Goal: Information Seeking & Learning: Learn about a topic

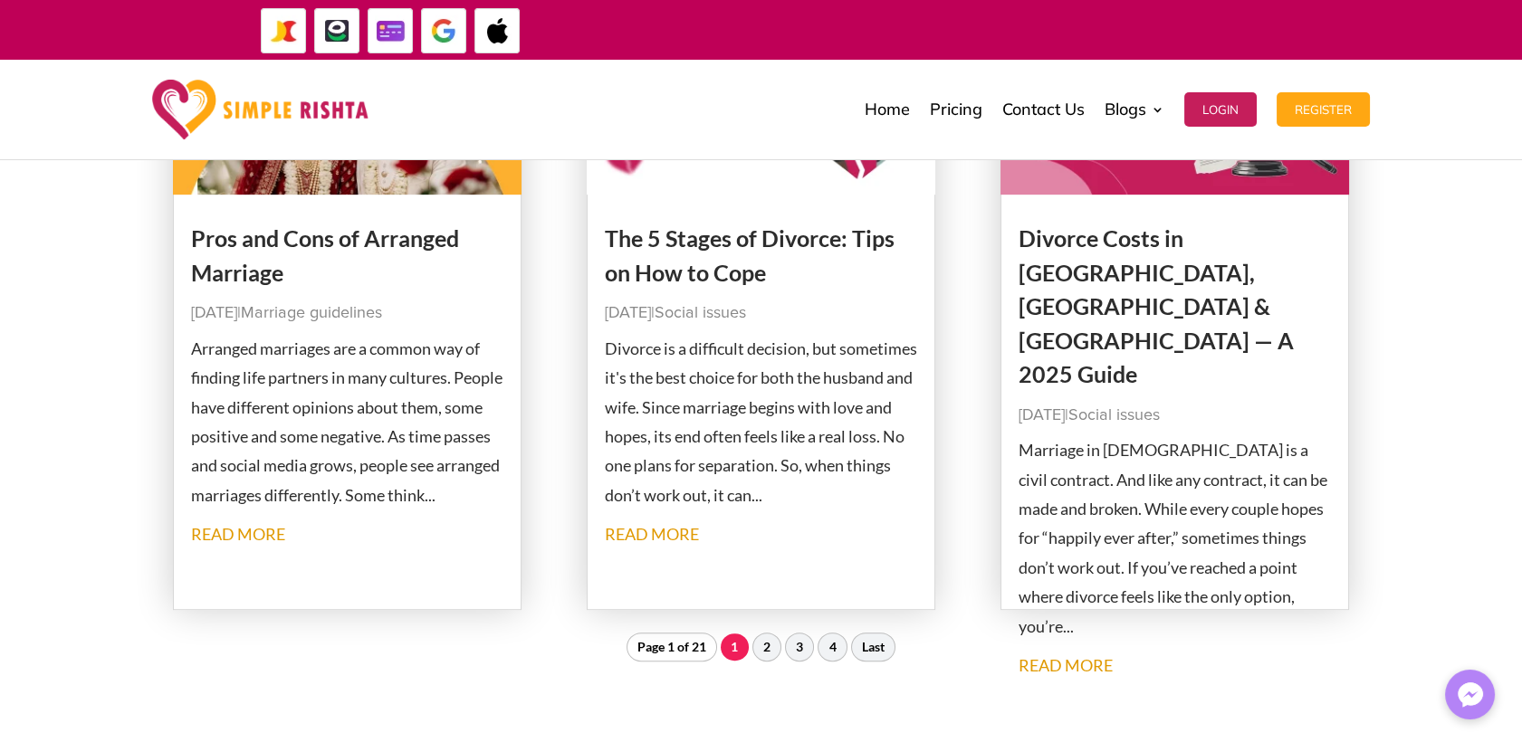
scroll to position [2012, 0]
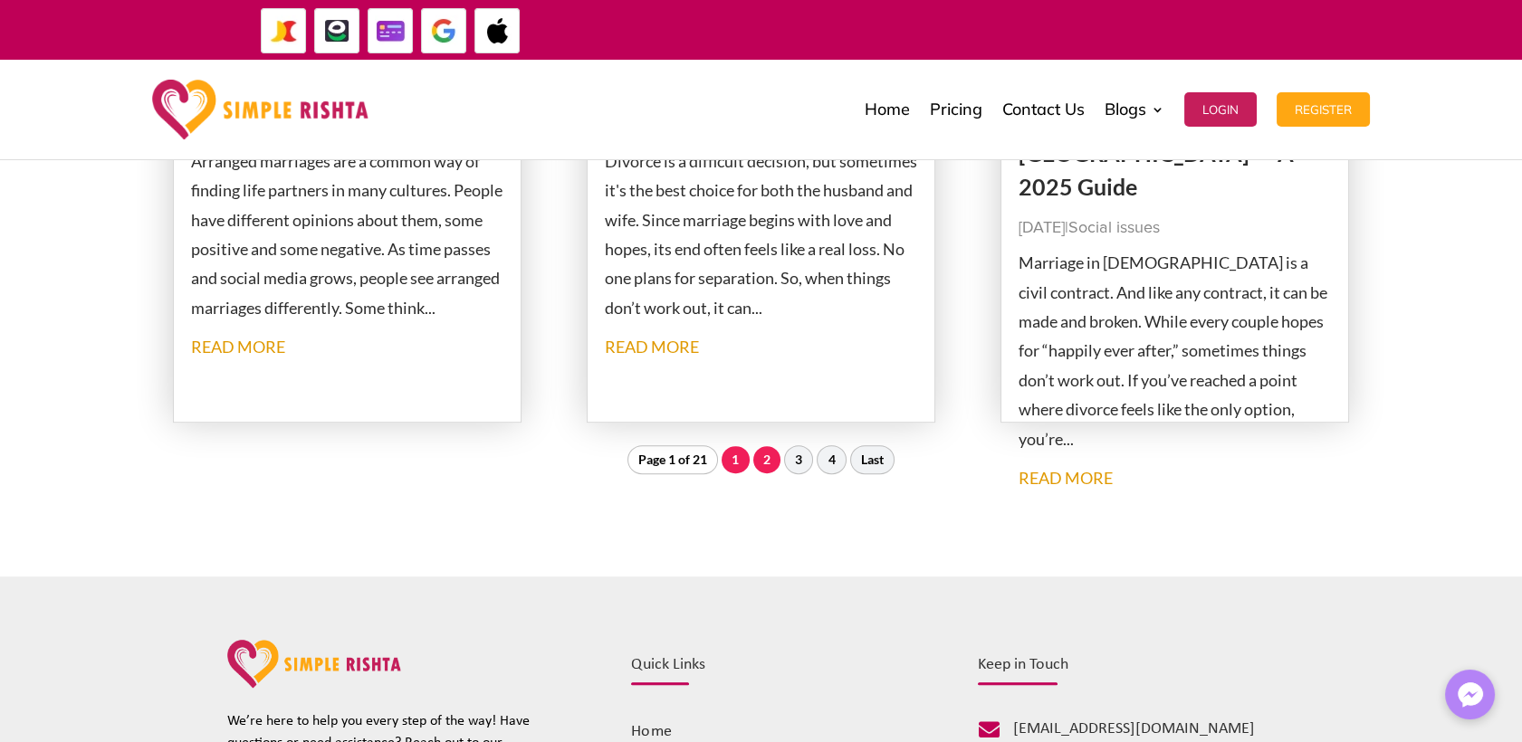
click at [771, 463] on link "2" at bounding box center [766, 459] width 27 height 27
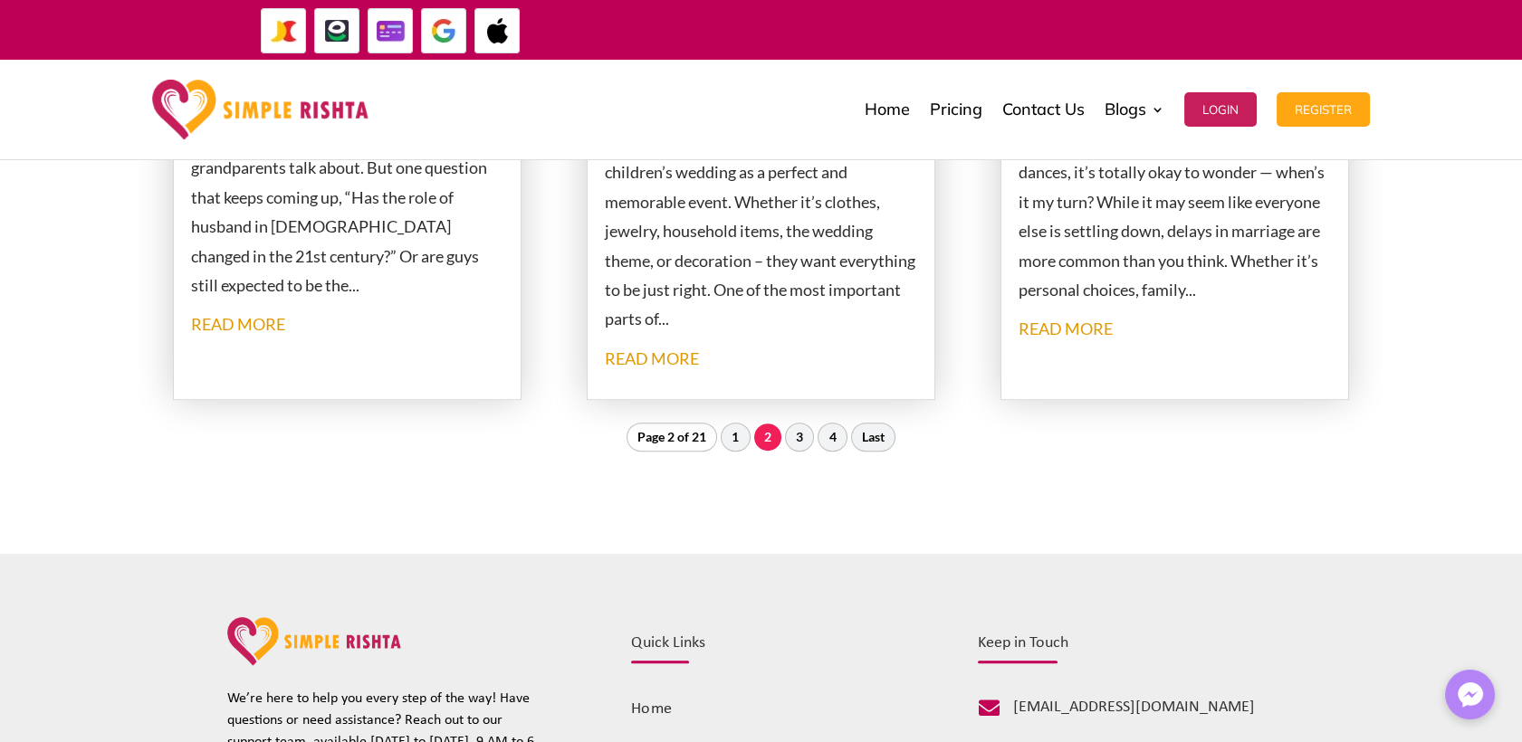
scroll to position [2171, 0]
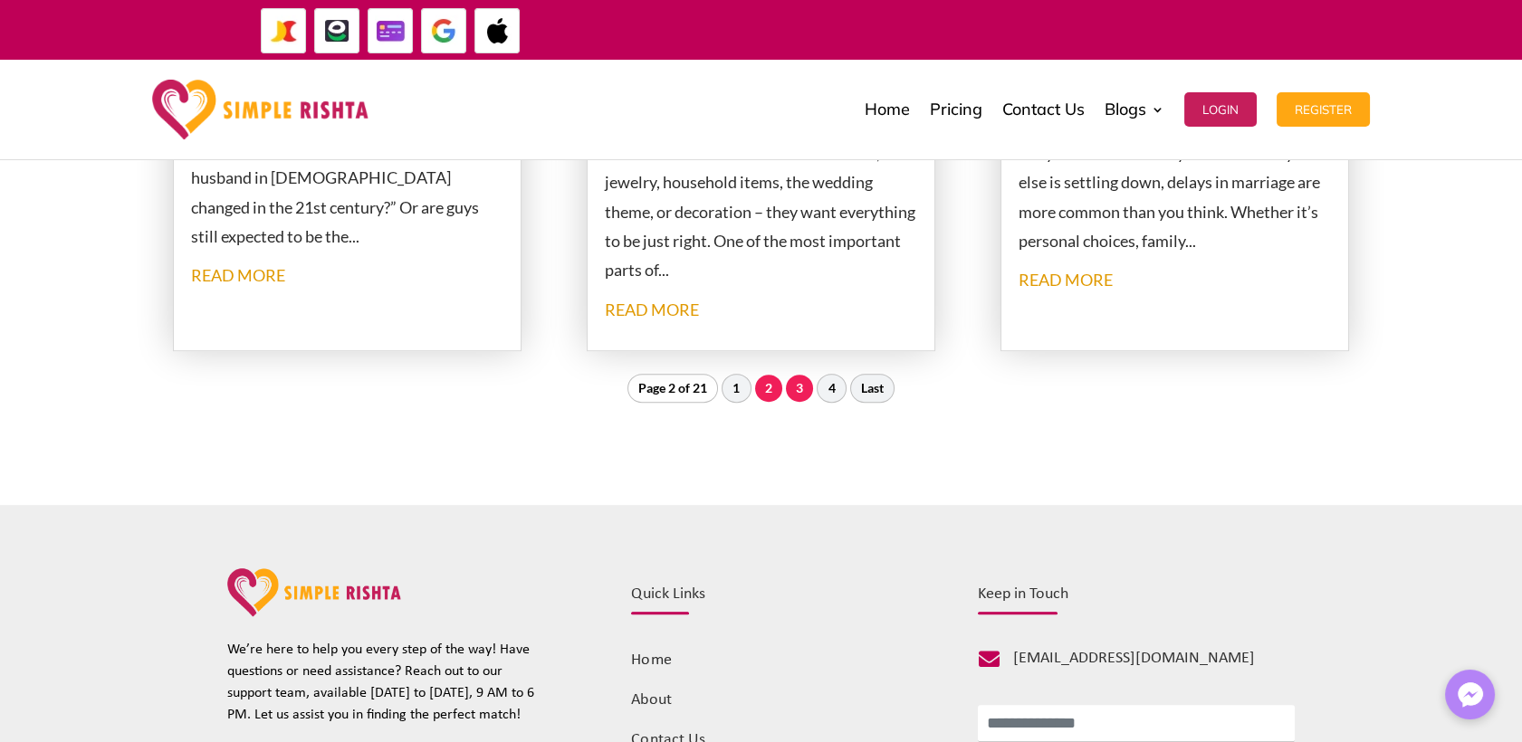
click at [794, 389] on link "3" at bounding box center [799, 388] width 27 height 27
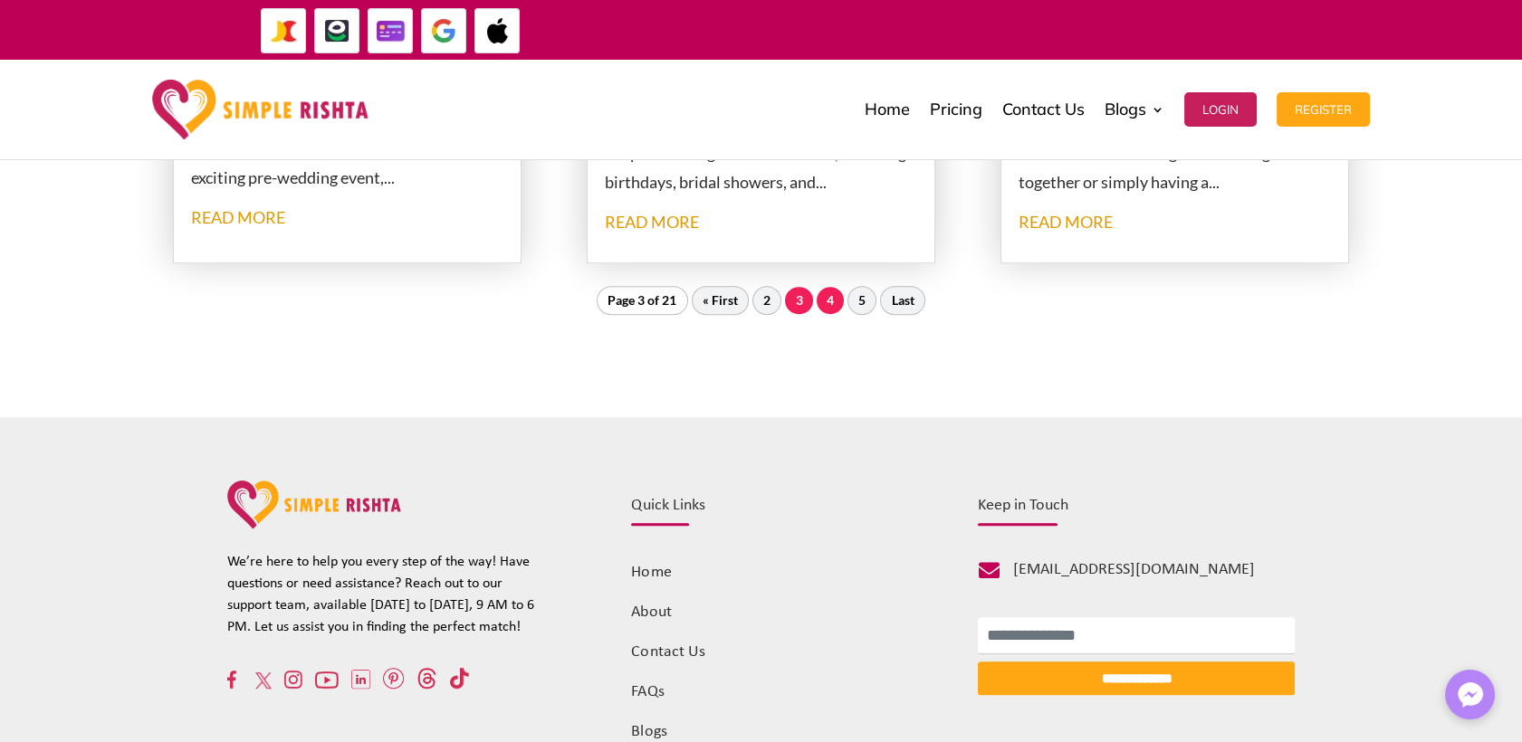
click at [831, 304] on link "4" at bounding box center [830, 300] width 27 height 27
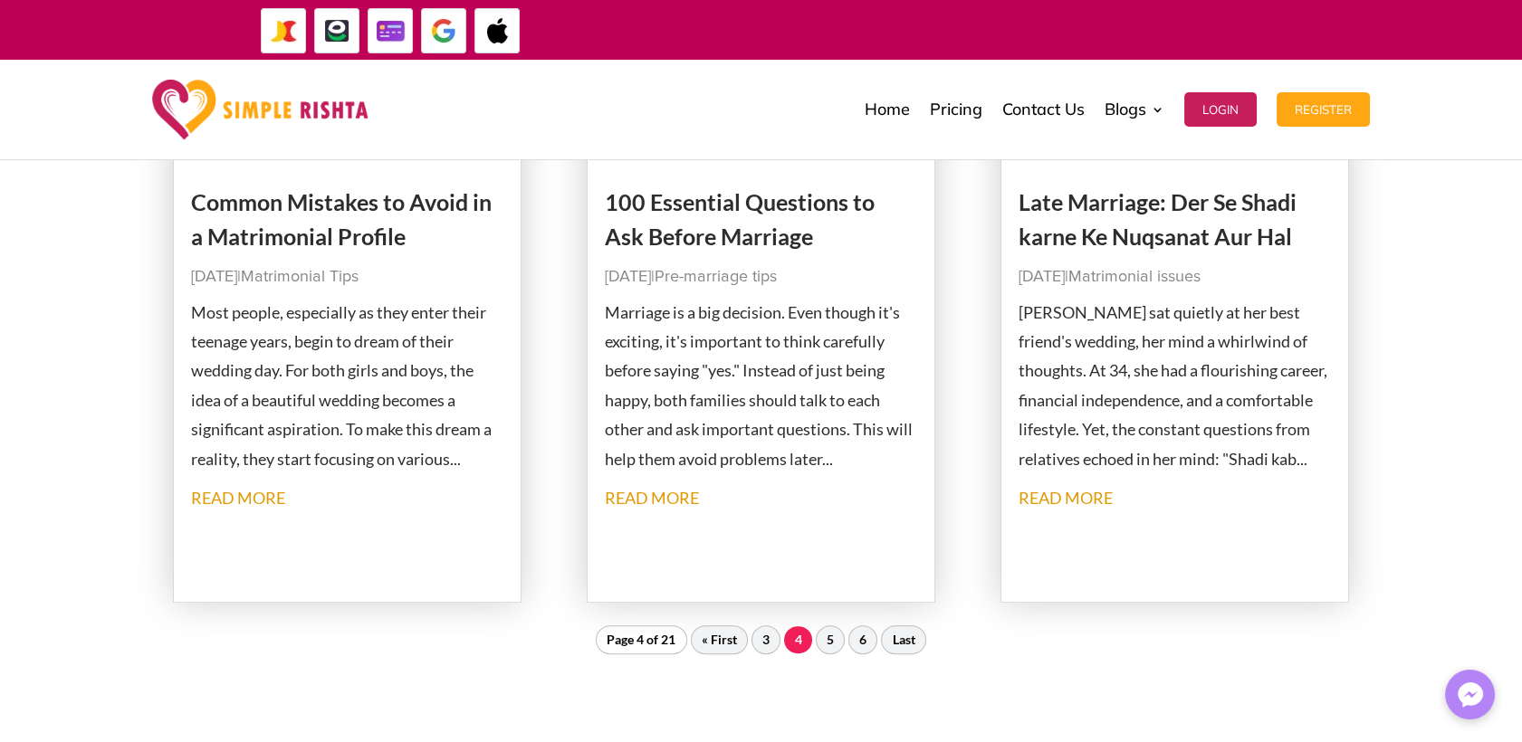
scroll to position [2271, 0]
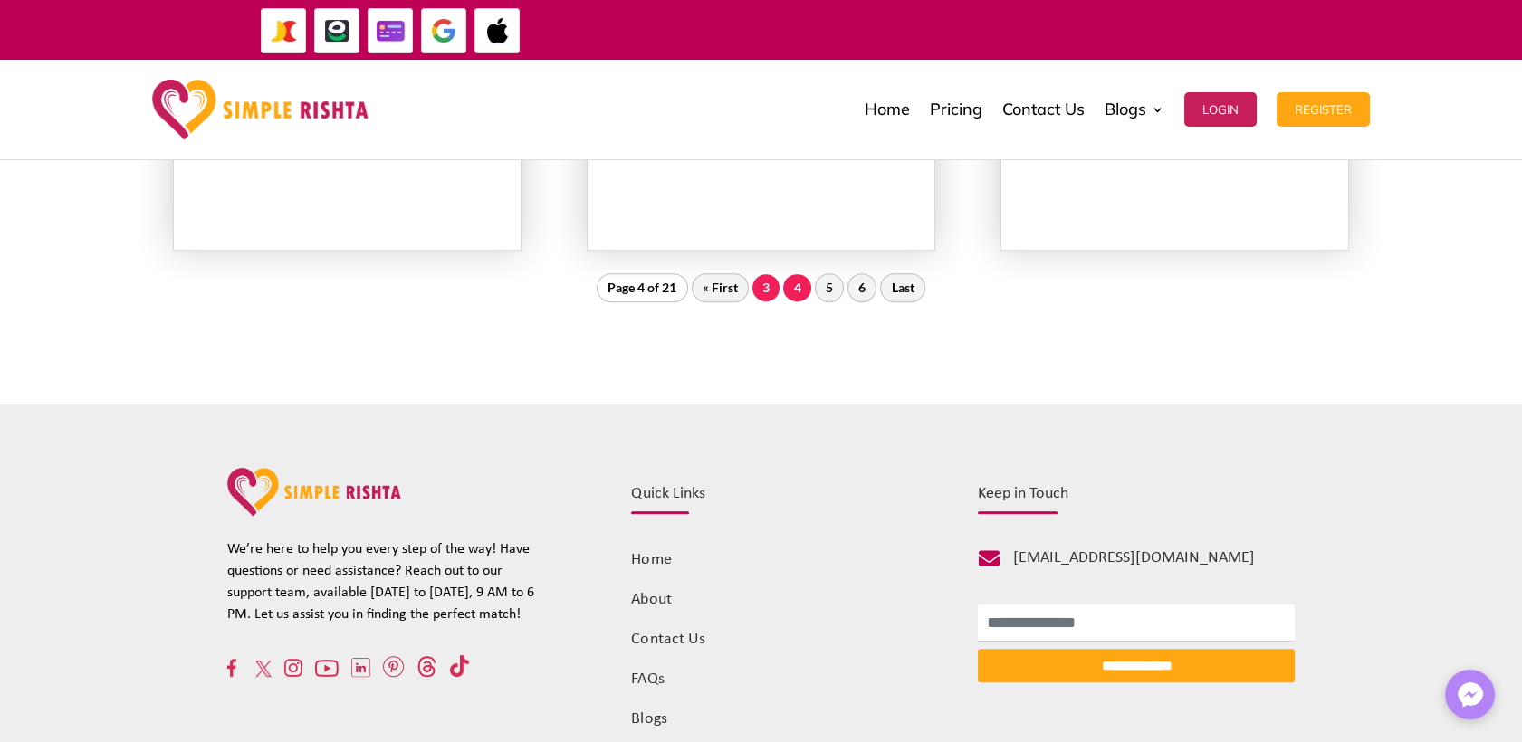
click at [769, 293] on link "3" at bounding box center [765, 287] width 27 height 27
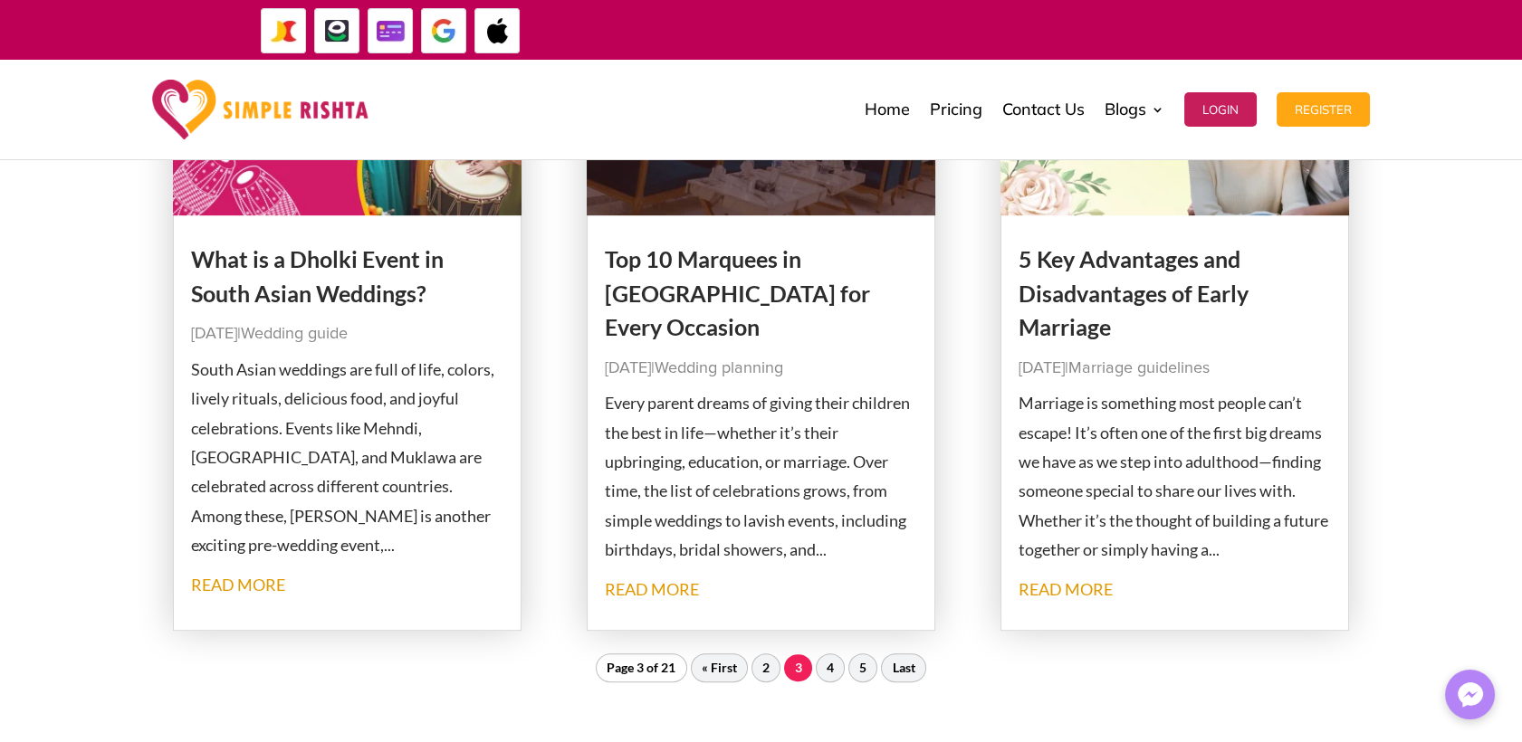
scroll to position [2171, 0]
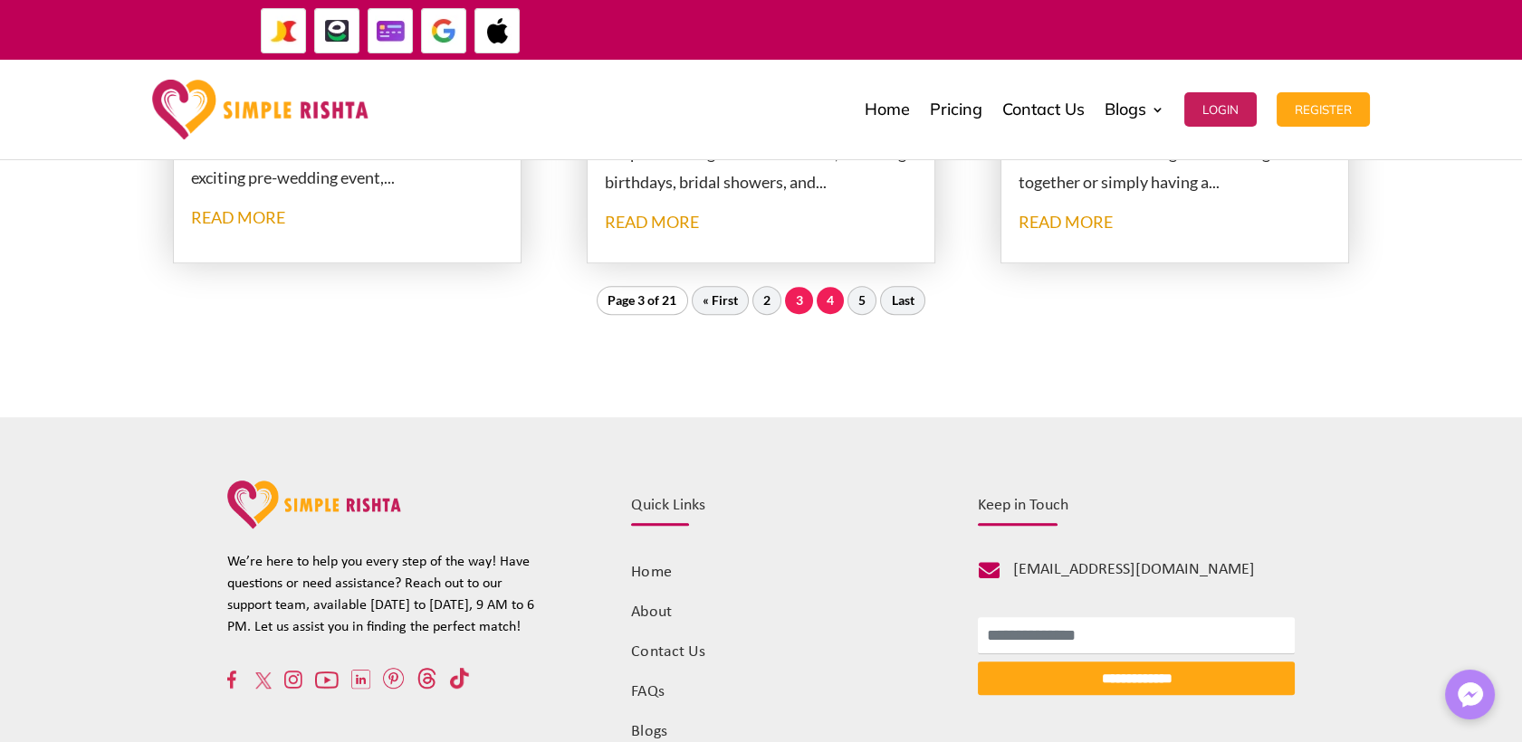
click at [830, 306] on link "4" at bounding box center [830, 300] width 27 height 27
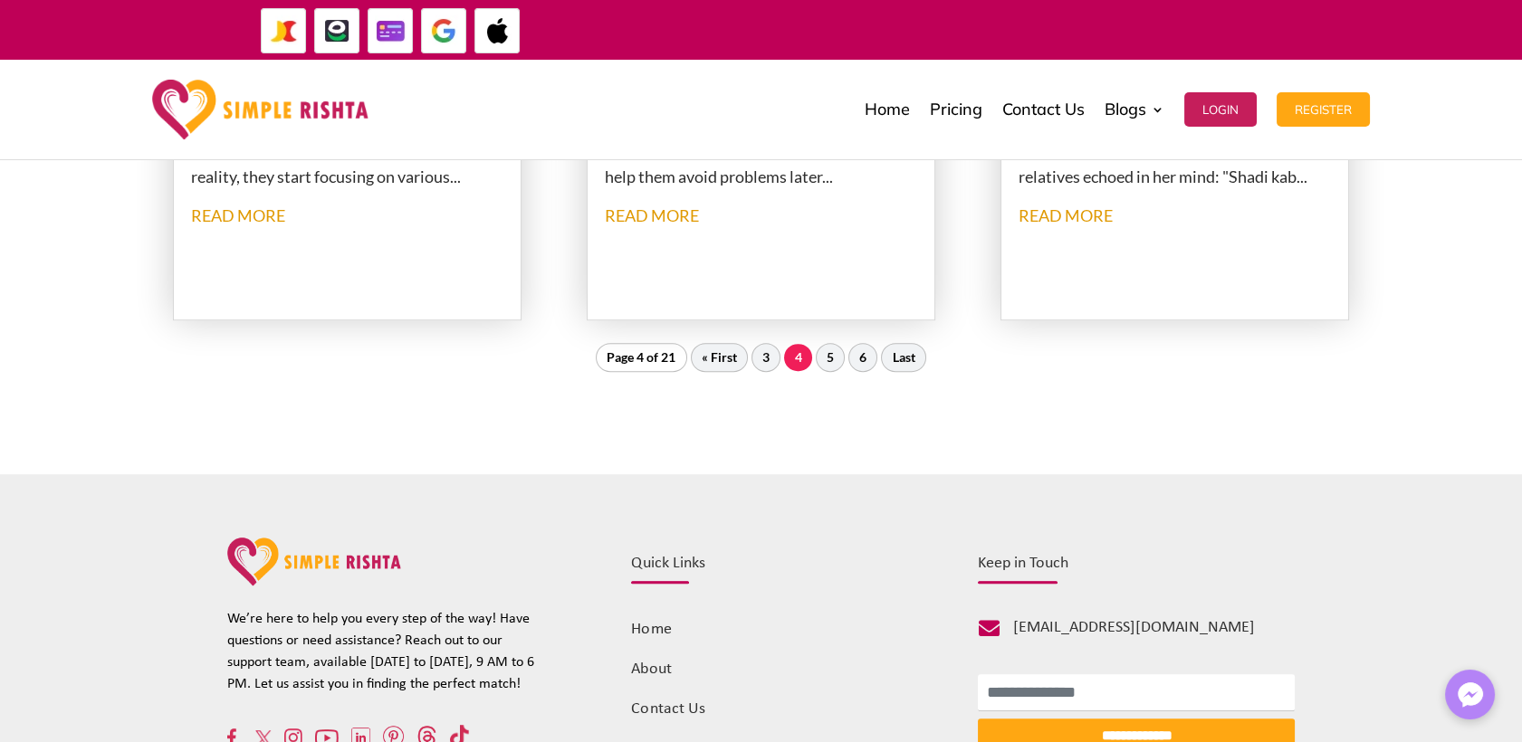
scroll to position [2271, 0]
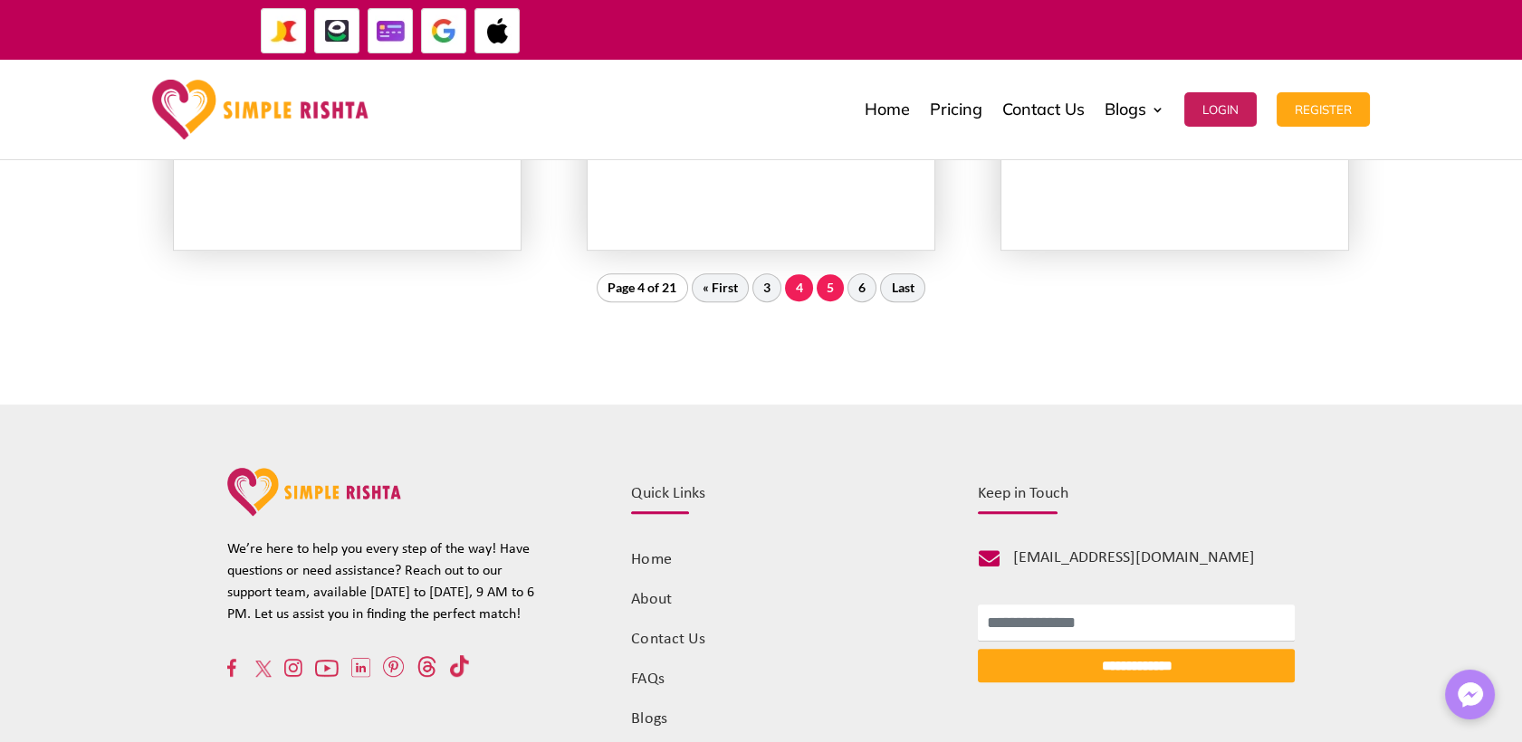
click at [817, 290] on link "5" at bounding box center [830, 287] width 27 height 27
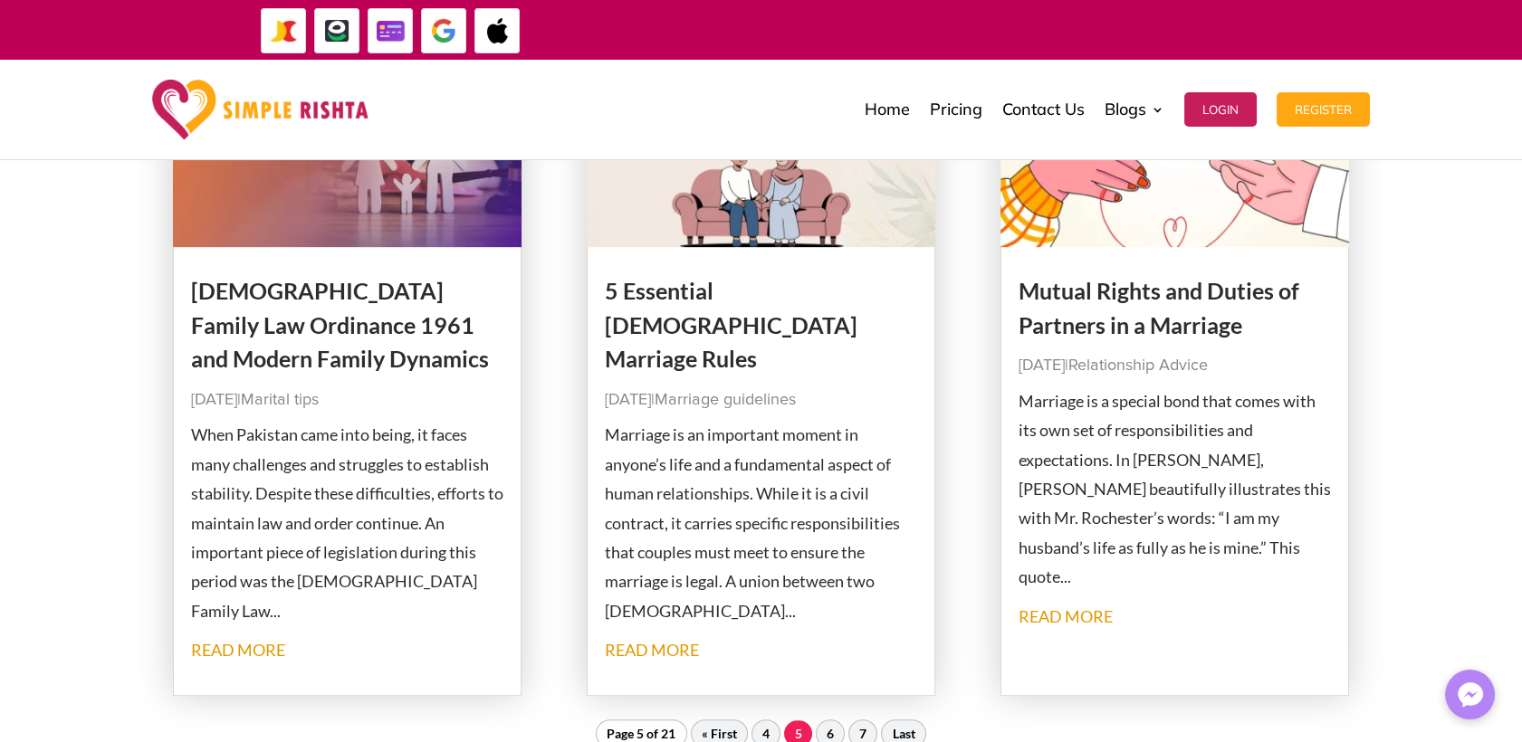
scroll to position [2112, 0]
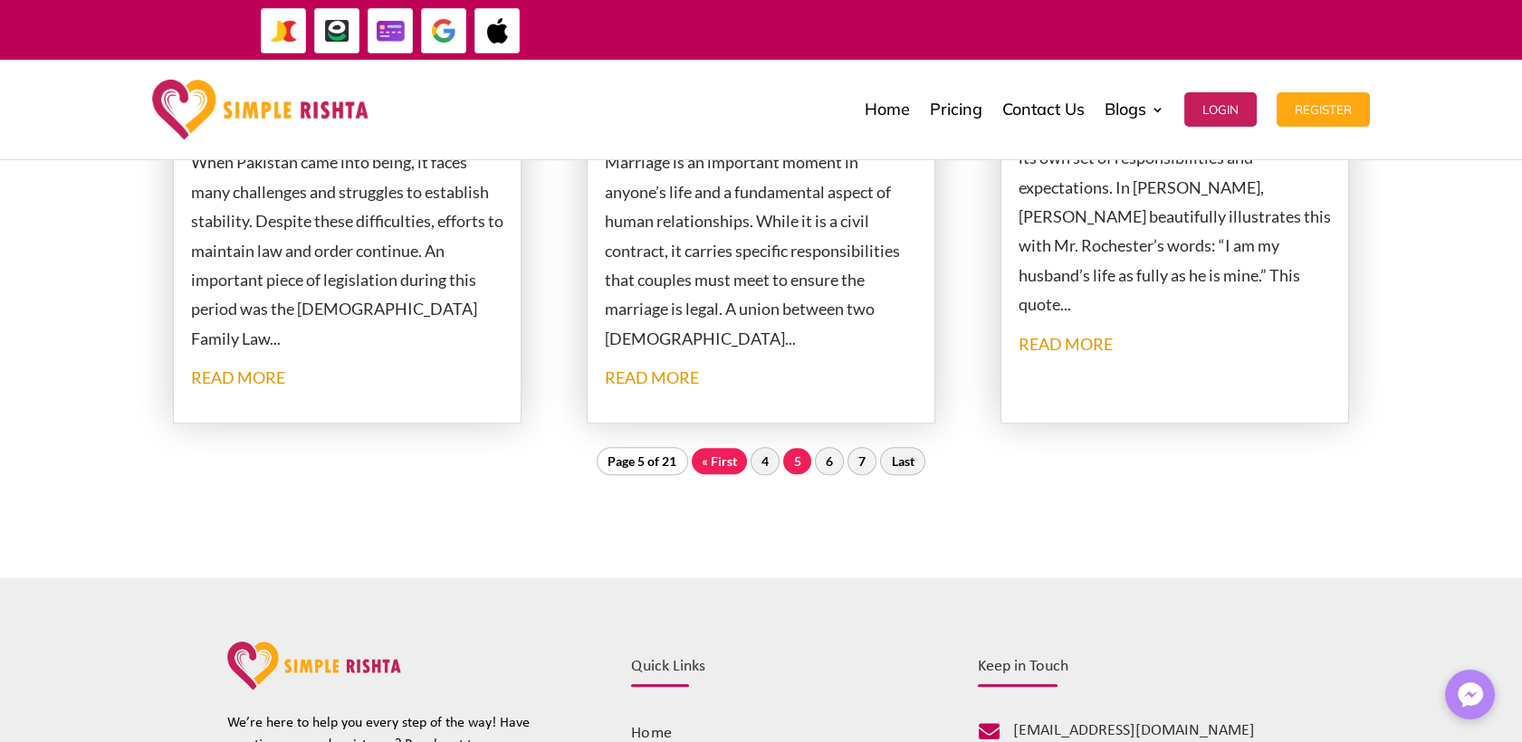
click at [720, 464] on link "« First" at bounding box center [719, 461] width 55 height 27
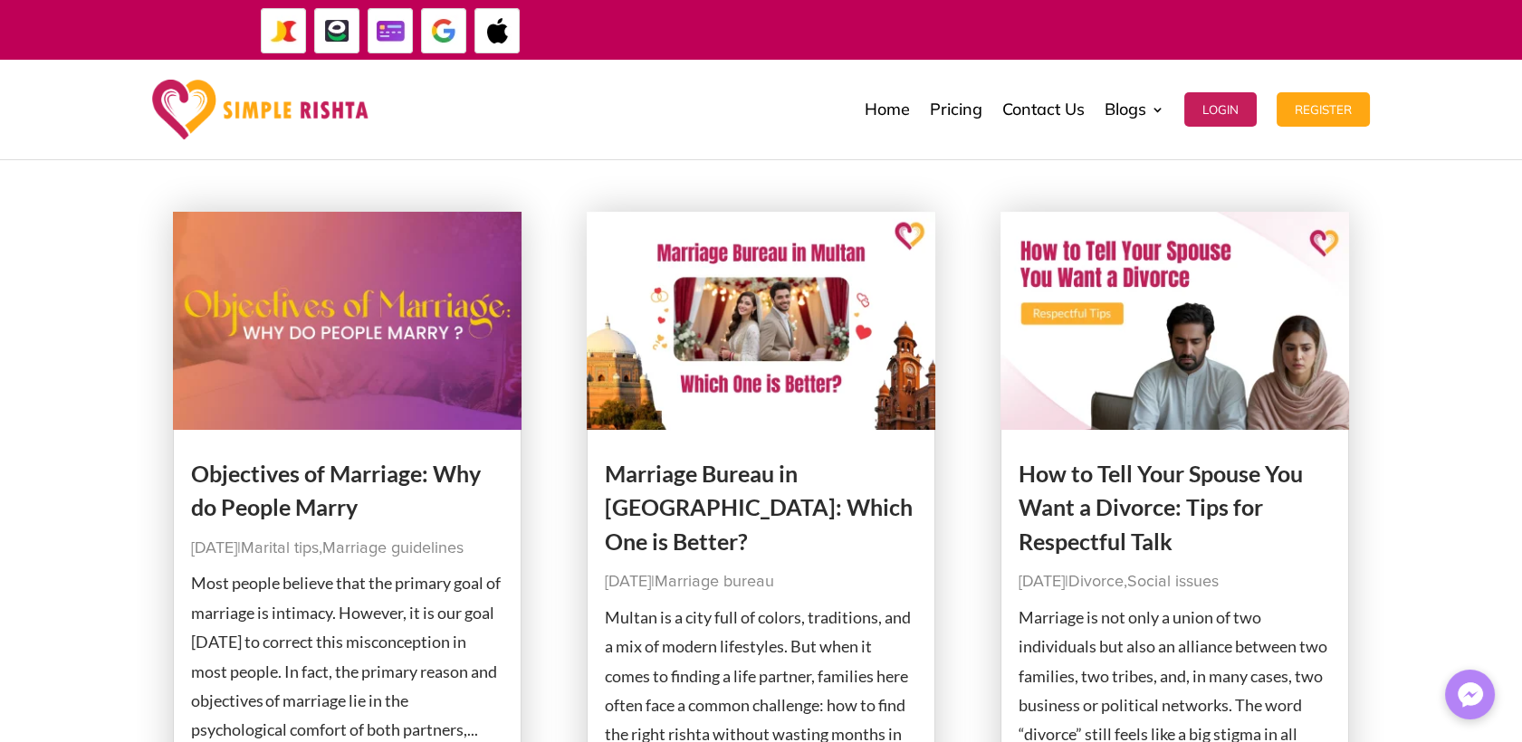
scroll to position [159, 0]
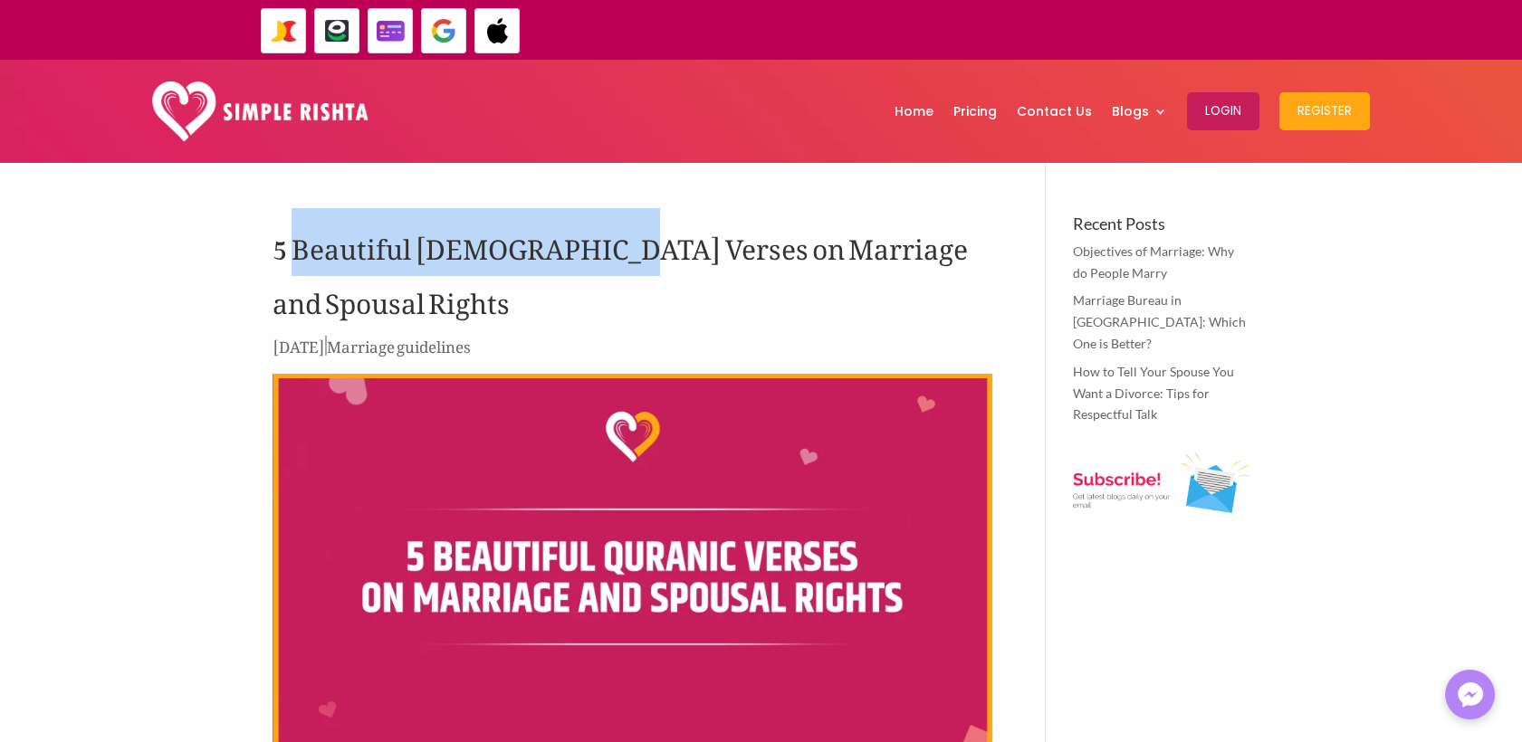
drag, startPoint x: 293, startPoint y: 249, endPoint x: 601, endPoint y: 249, distance: 307.8
click at [601, 249] on h1 "5 Beautiful [DEMOGRAPHIC_DATA] Verses on Marriage and Spousal Rights" at bounding box center [632, 274] width 720 height 118
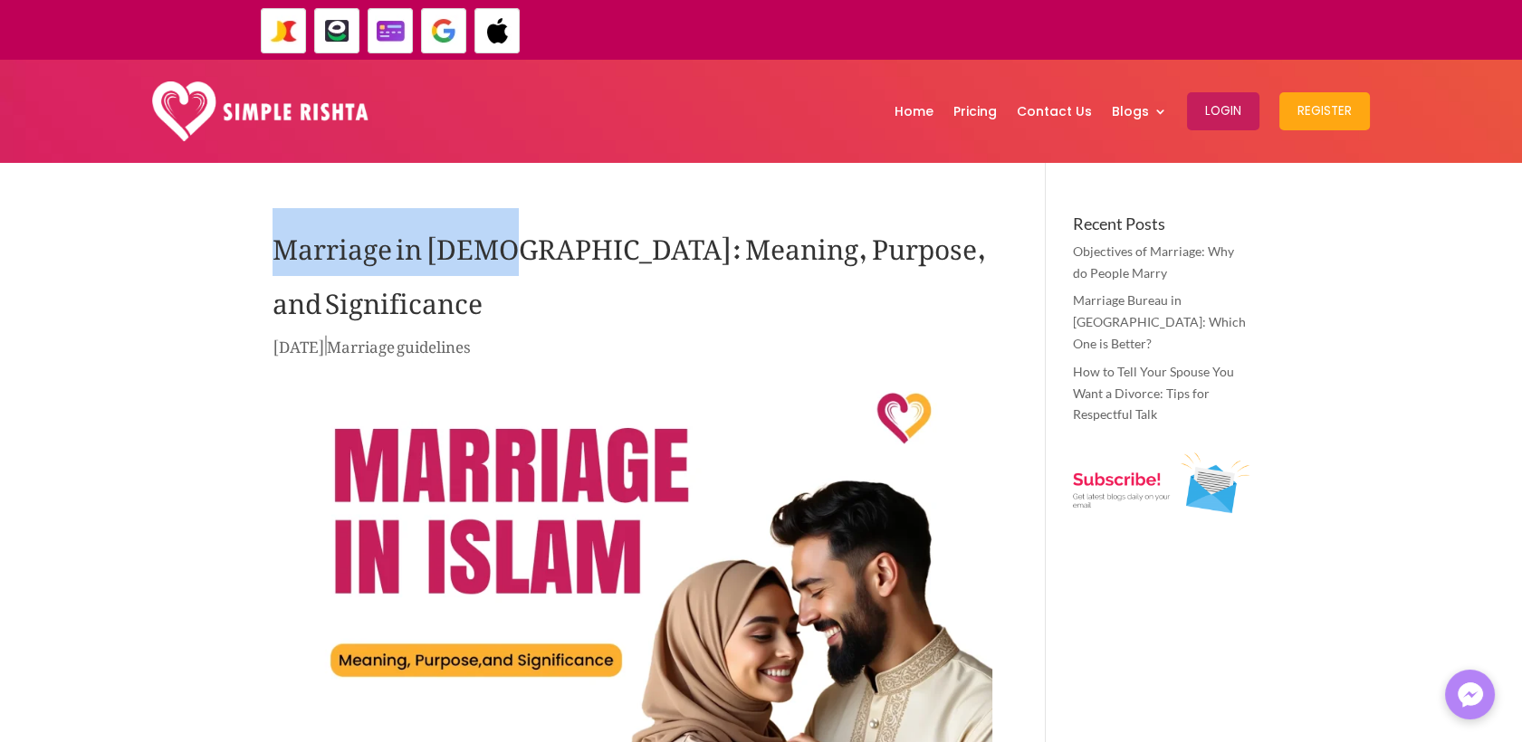
drag, startPoint x: 275, startPoint y: 253, endPoint x: 493, endPoint y: 257, distance: 218.2
click at [493, 257] on h1 "Marriage in [DEMOGRAPHIC_DATA]: Meaning, Purpose, and Significance" at bounding box center [632, 274] width 720 height 118
copy h1 "Marriage in Islam"
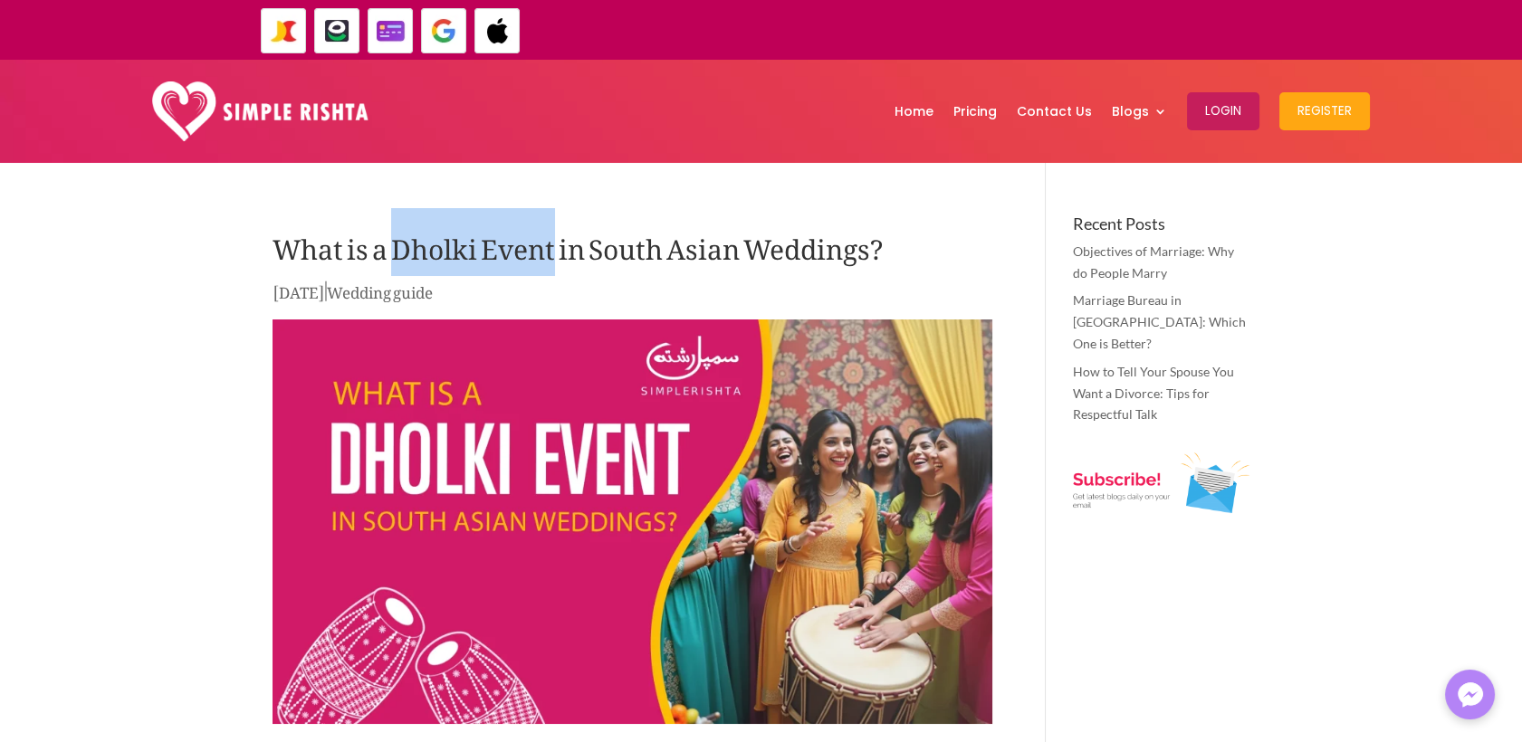
drag, startPoint x: 390, startPoint y: 252, endPoint x: 551, endPoint y: 251, distance: 161.1
click at [551, 251] on h1 "What is a Dholki Event in South Asian Weddings?" at bounding box center [632, 246] width 720 height 63
copy h1 "Dholki Event"
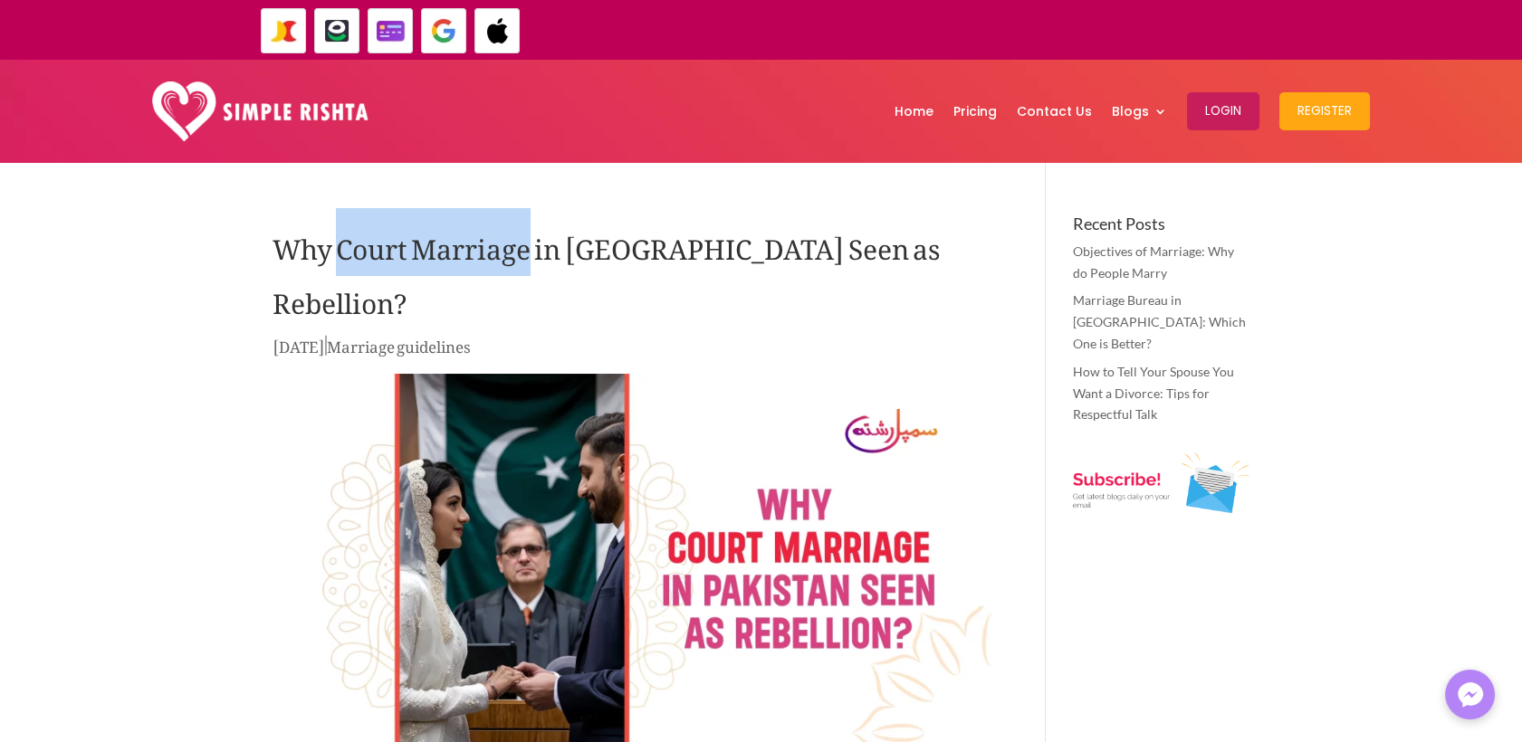
drag, startPoint x: 530, startPoint y: 248, endPoint x: 341, endPoint y: 253, distance: 188.4
click at [341, 253] on h1 "Why Court Marriage in [GEOGRAPHIC_DATA] Seen as Rebellion?" at bounding box center [632, 274] width 720 height 118
copy h1 "Court Marriage"
